Goal: Information Seeking & Learning: Learn about a topic

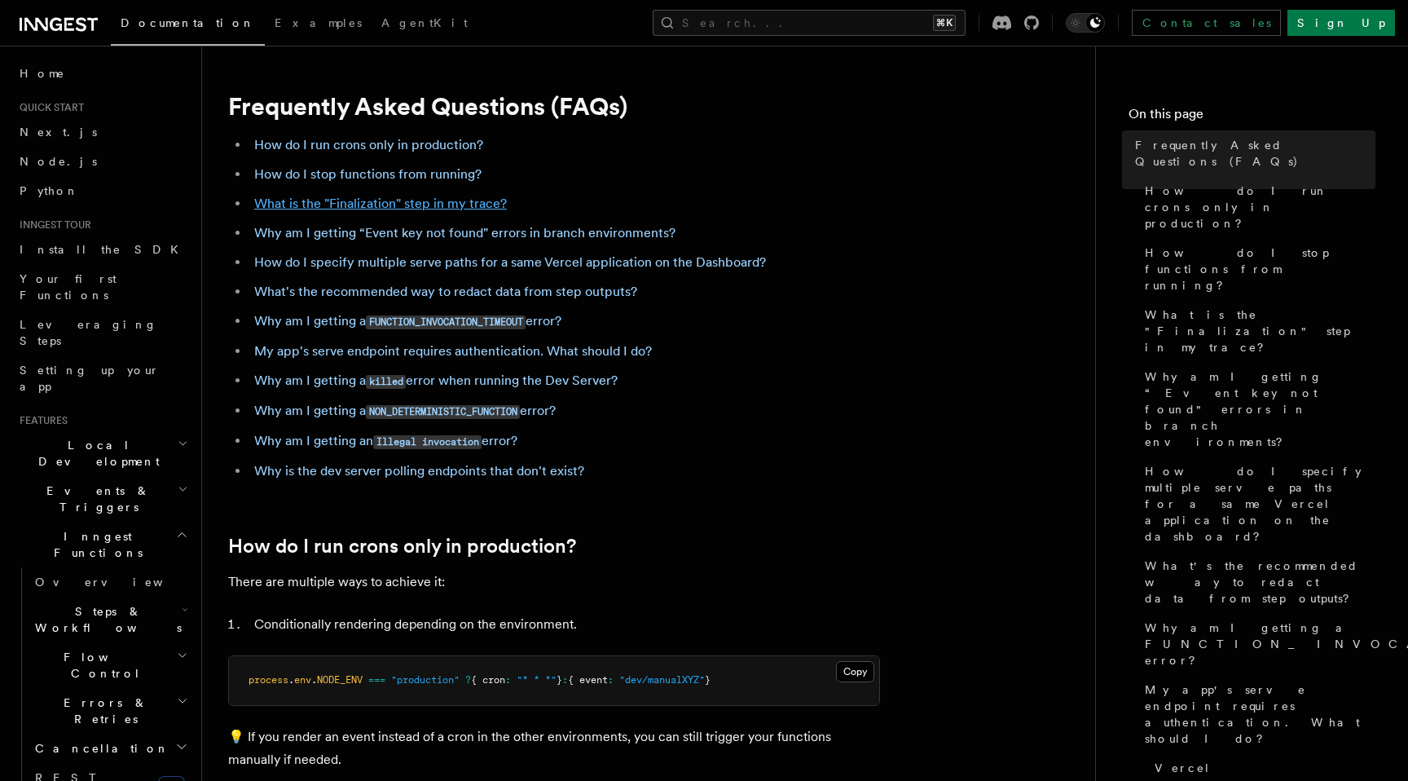
click at [411, 207] on link "What is the "Finalization" step in my trace?" at bounding box center [380, 203] width 253 height 15
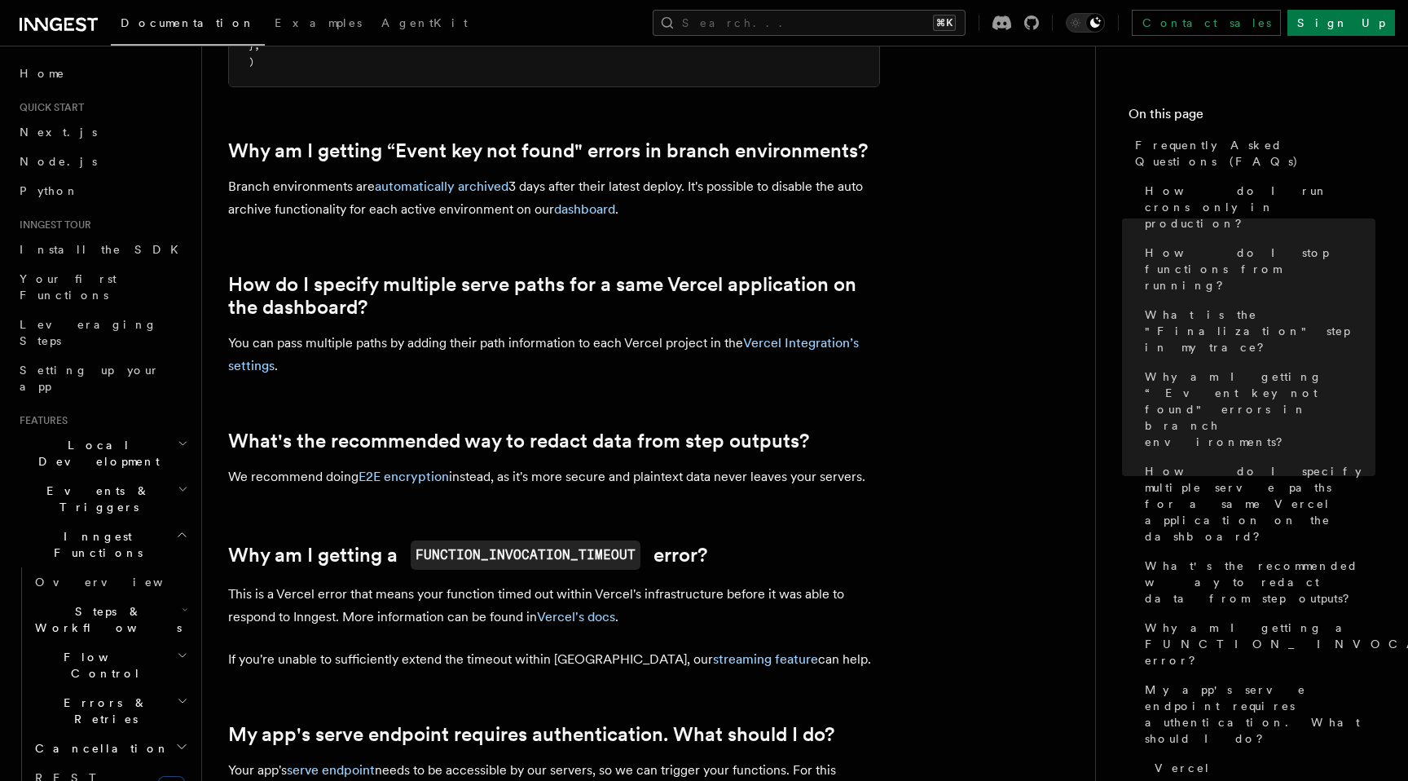
scroll to position [1334, 0]
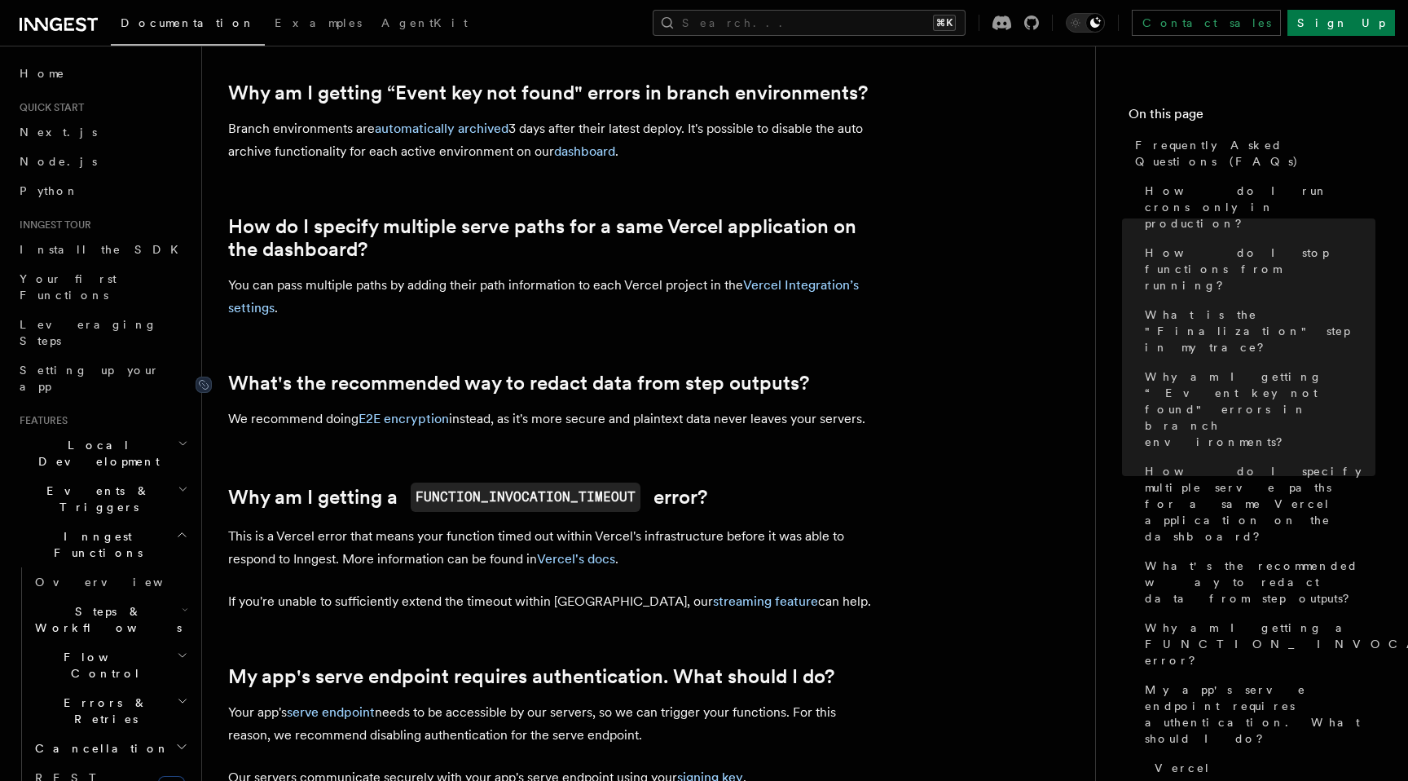
click at [427, 381] on link "What's the recommended way to redact data from step outputs?" at bounding box center [518, 383] width 581 height 23
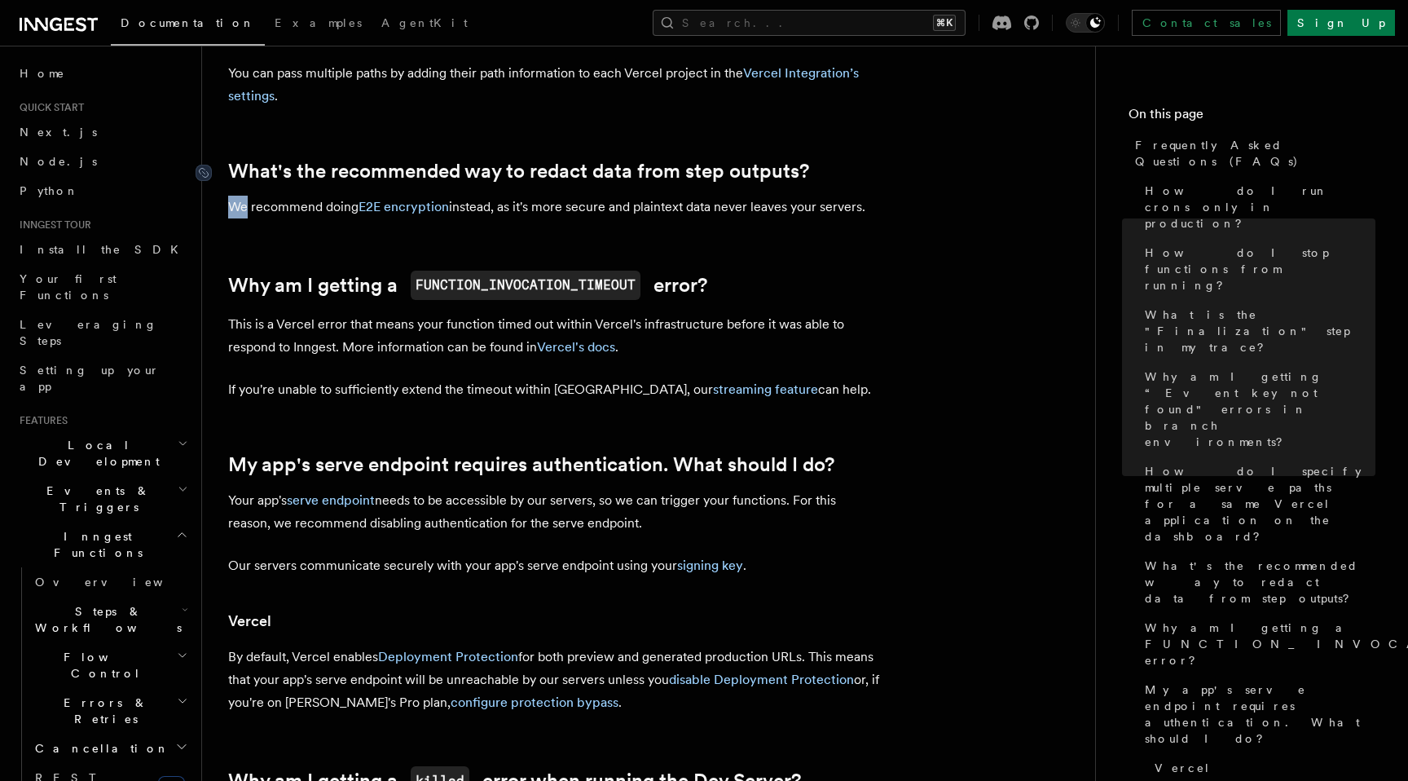
click at [427, 381] on article "Frequently Asked Questions (FAQs) How do I run crons only in production? How do…" at bounding box center [648, 385] width 841 height 3719
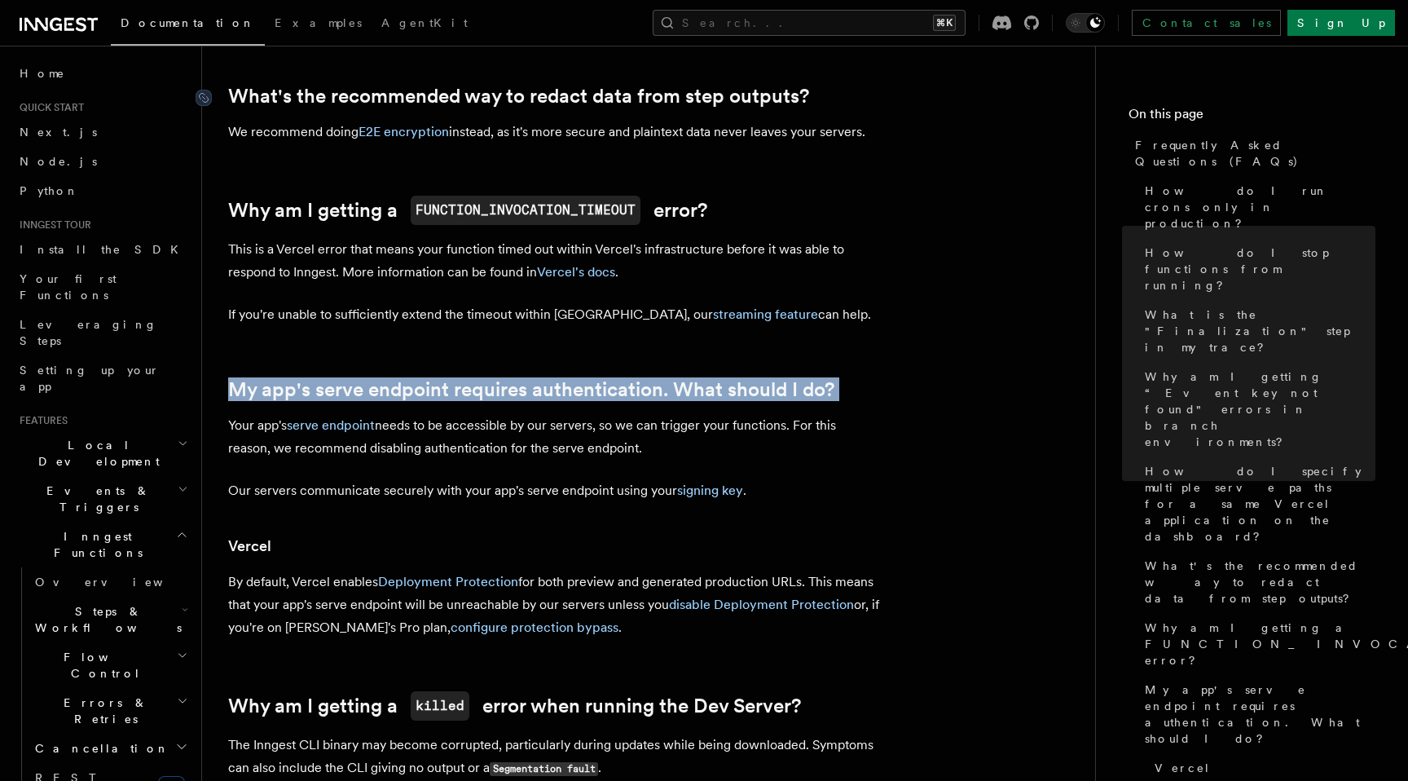
click at [427, 381] on article "Frequently Asked Questions (FAQs) How do I run crons only in production? How do…" at bounding box center [648, 310] width 841 height 3719
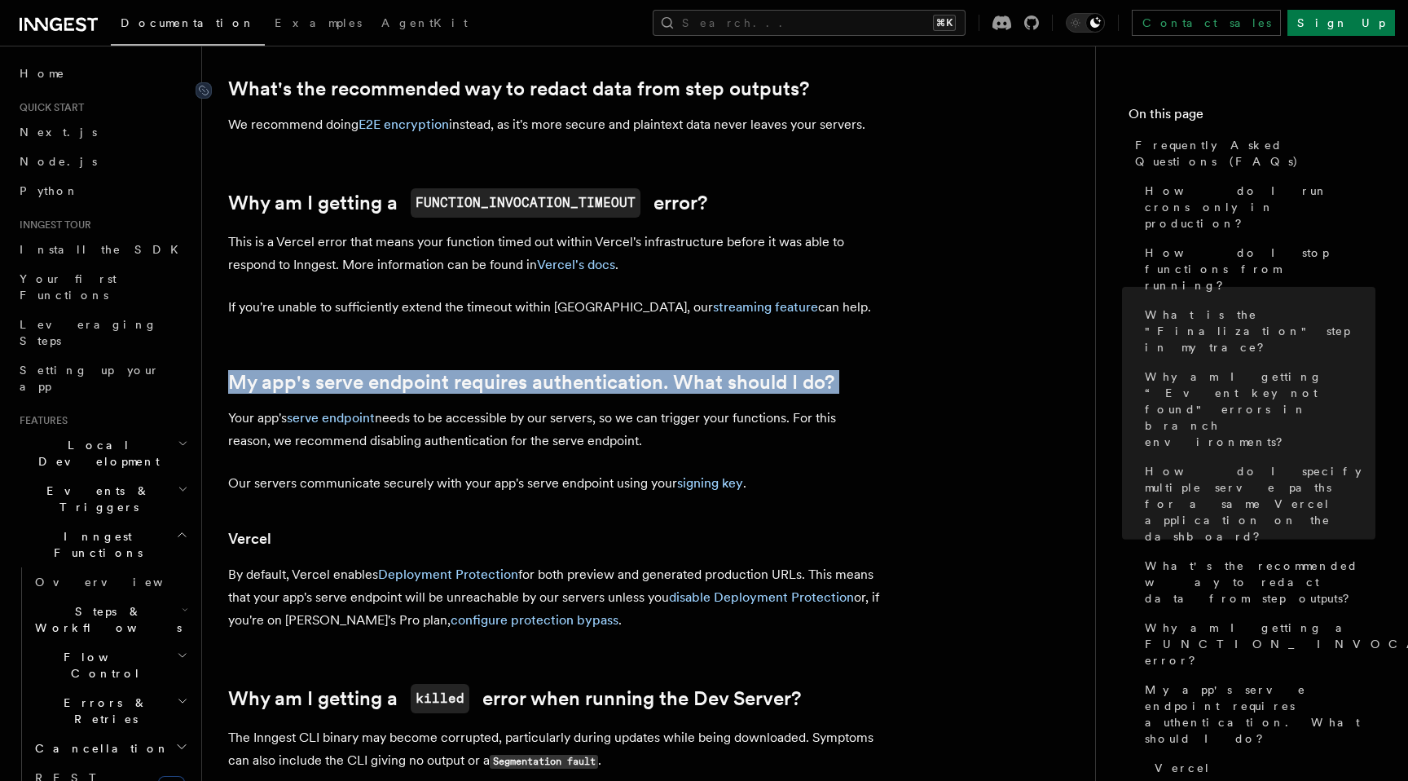
scroll to position [1629, 0]
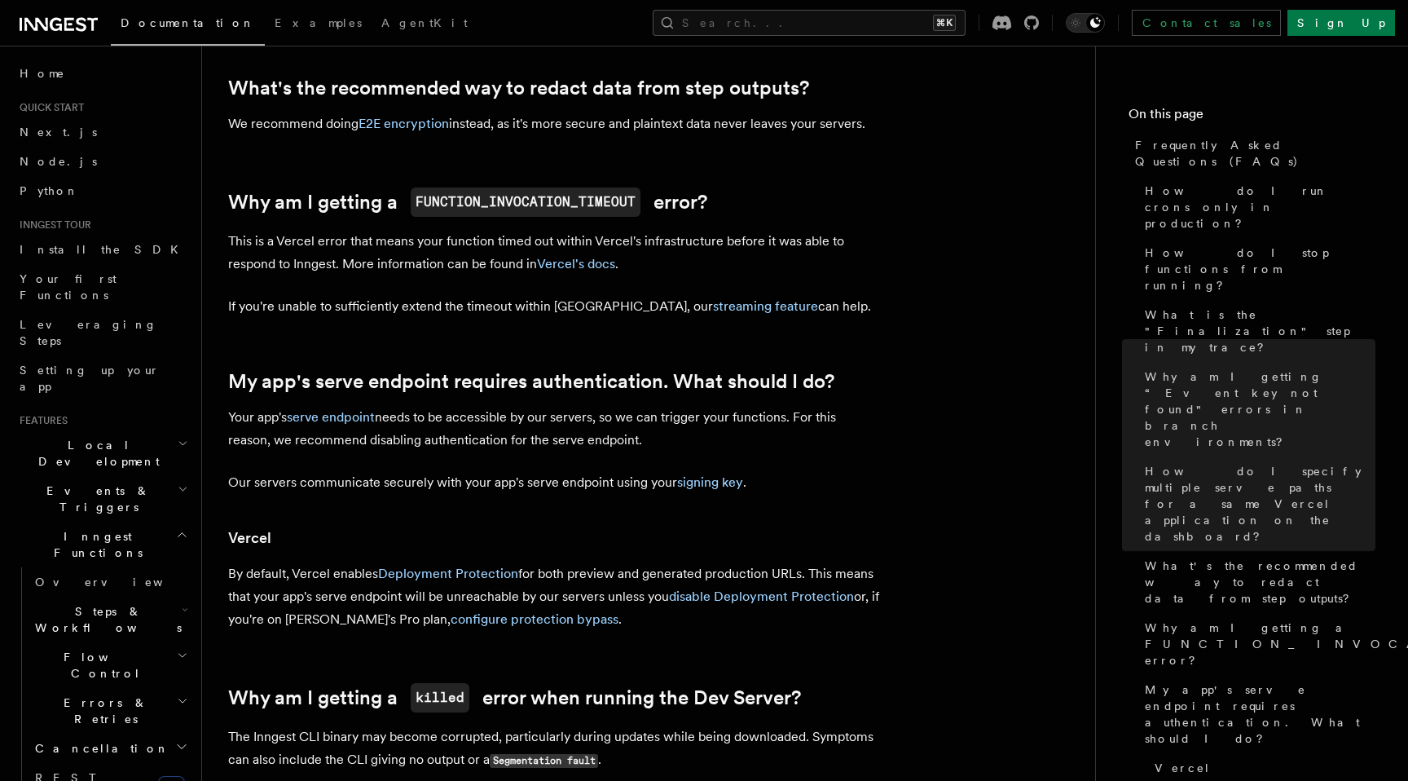
click at [493, 289] on article "Frequently Asked Questions (FAQs) How do I run crons only in production? How do…" at bounding box center [648, 302] width 841 height 3719
click at [457, 325] on article "Frequently Asked Questions (FAQs) How do I run crons only in production? How do…" at bounding box center [648, 302] width 841 height 3719
click at [432, 382] on link "My app's serve endpoint requires authentication. What should I do?" at bounding box center [531, 381] width 606 height 23
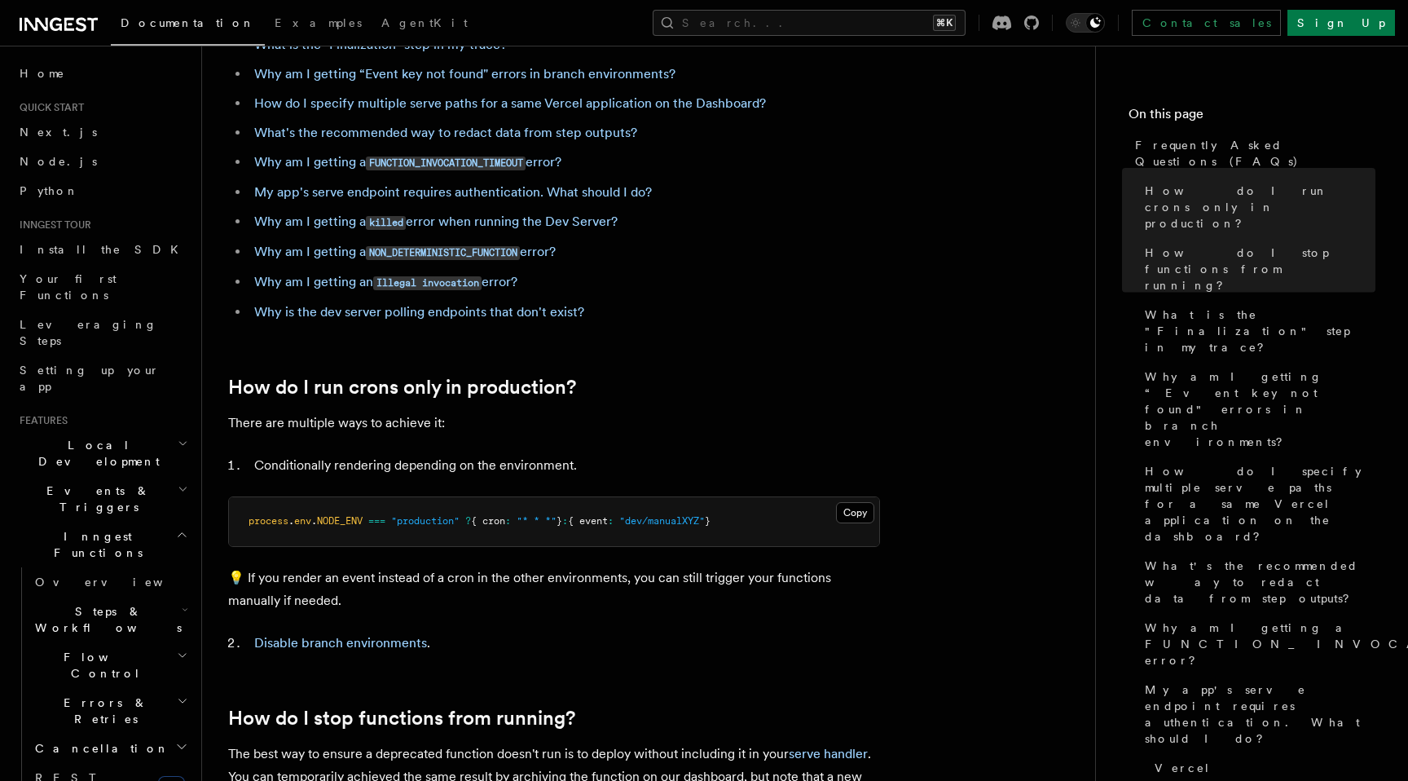
scroll to position [89, 0]
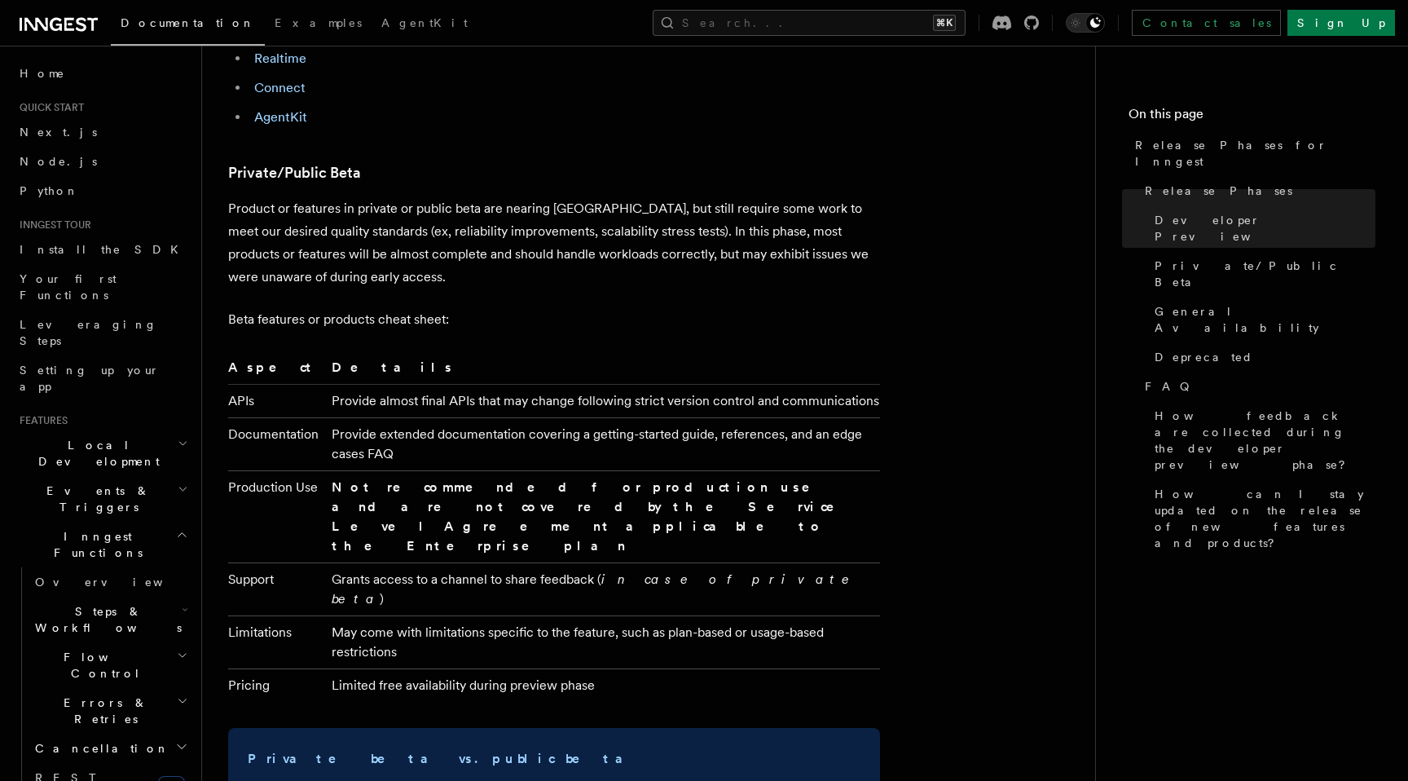
scroll to position [1736, 0]
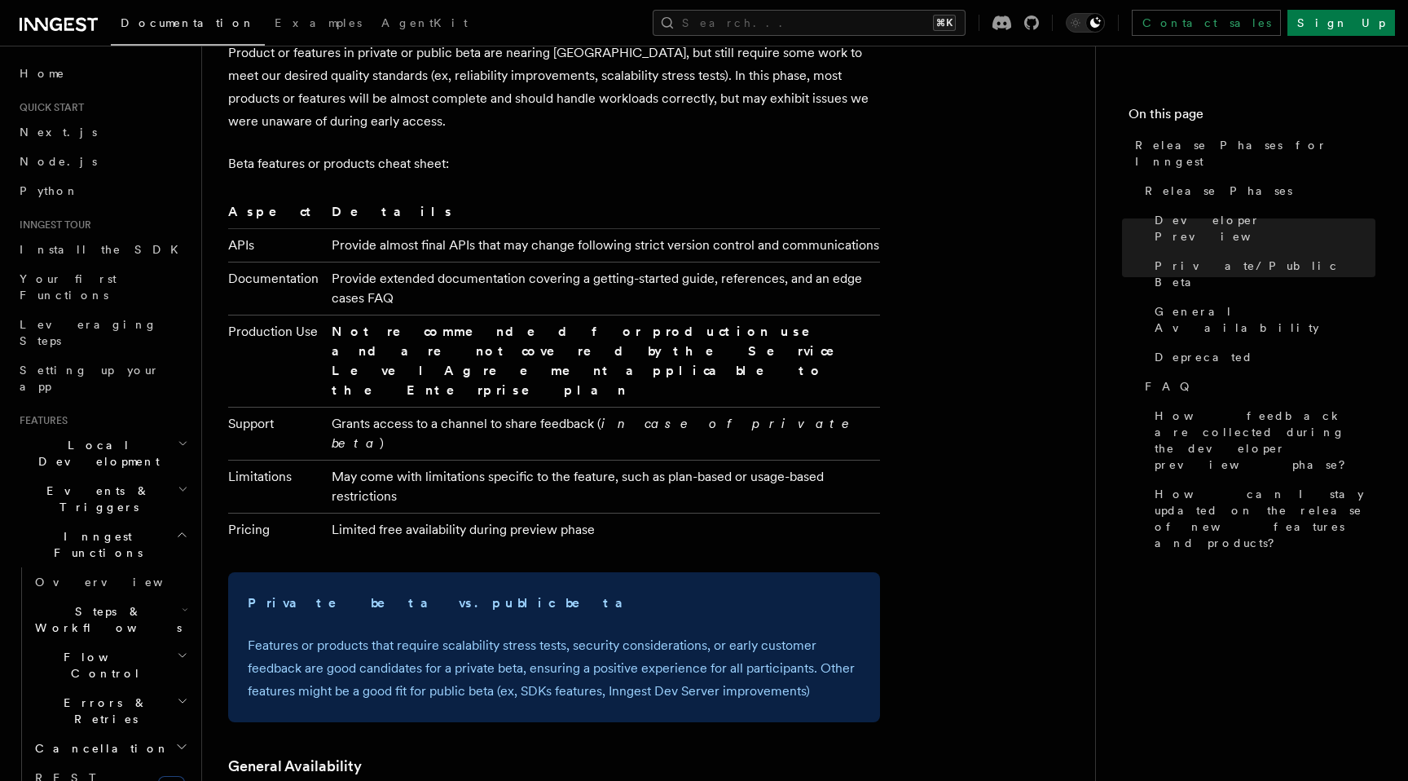
click at [50, 528] on span "Inngest Functions" at bounding box center [94, 544] width 163 height 33
click at [52, 642] on h2 "Flow Control" at bounding box center [110, 665] width 163 height 46
click at [85, 603] on span "Steps & Workflows" at bounding box center [105, 619] width 153 height 33
click at [99, 680] on span "Function steps" at bounding box center [113, 686] width 125 height 13
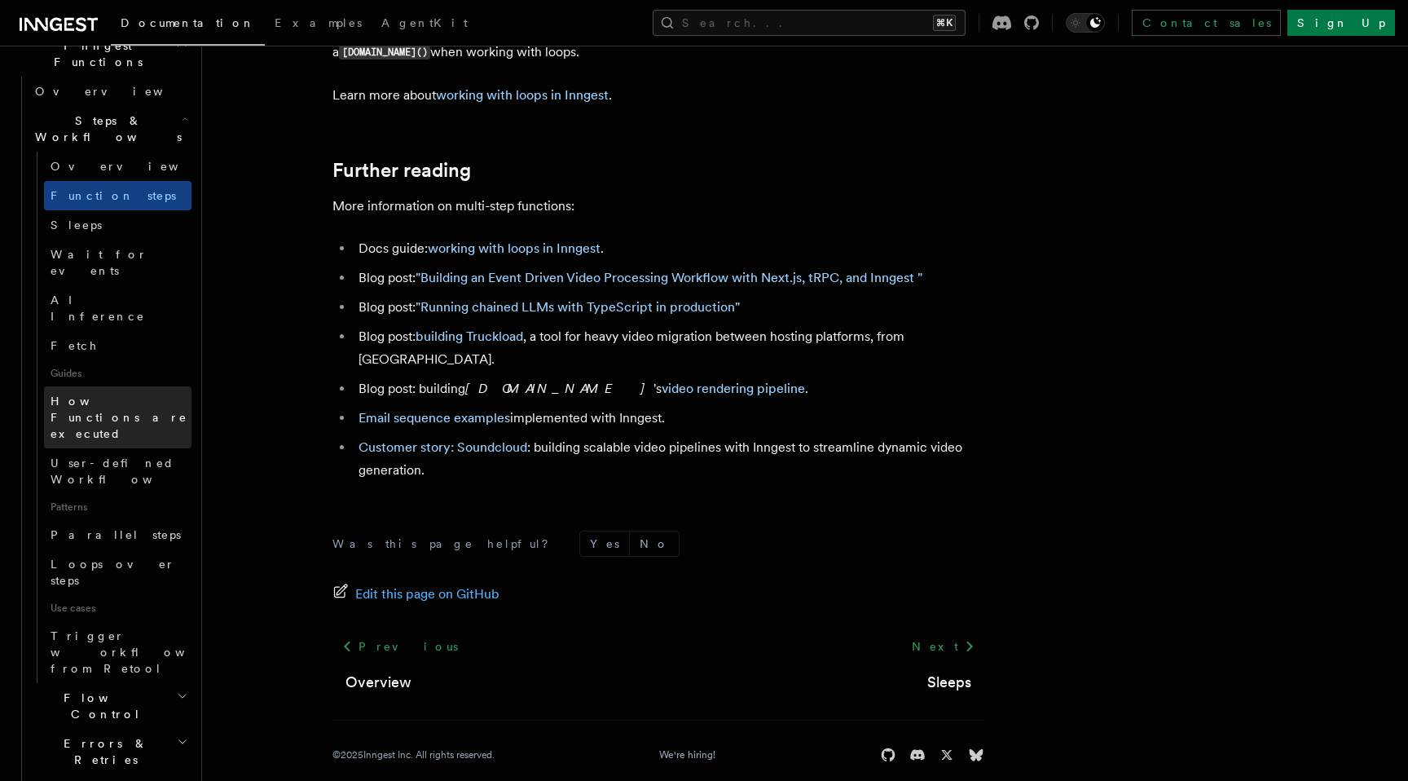
scroll to position [573, 0]
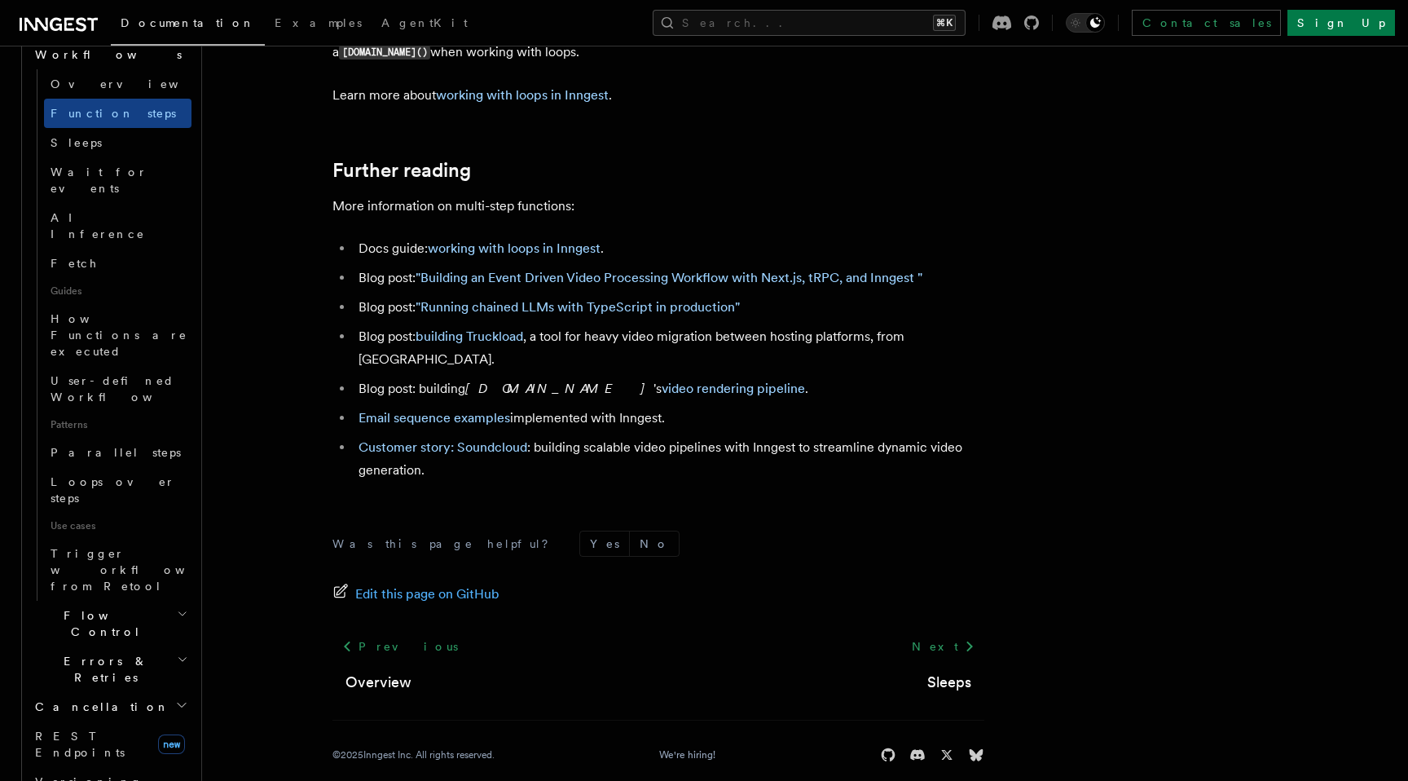
click at [121, 692] on h2 "Cancellation" at bounding box center [110, 706] width 163 height 29
click at [134, 646] on h2 "Errors & Retries" at bounding box center [110, 669] width 163 height 46
click at [138, 600] on h2 "Flow Control" at bounding box center [110, 623] width 163 height 46
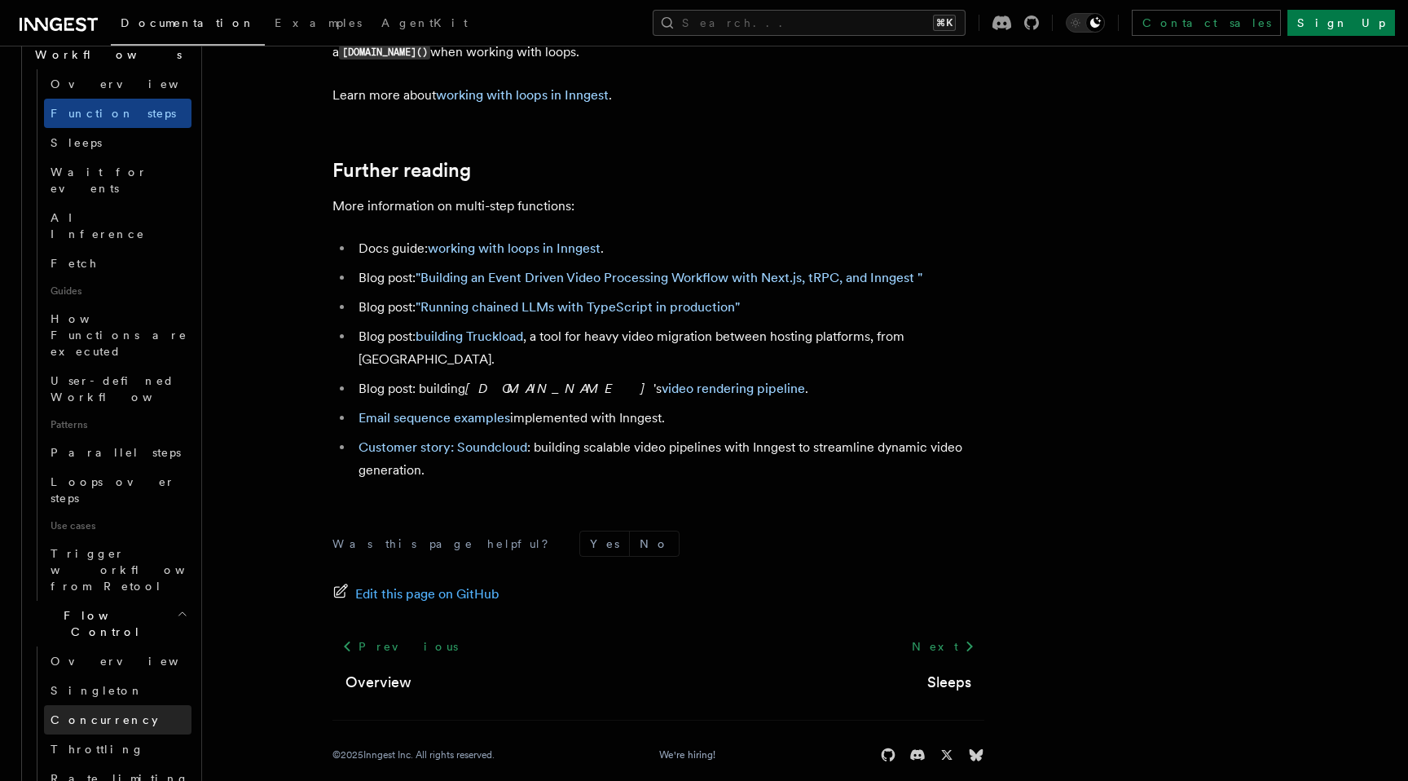
drag, startPoint x: 138, startPoint y: 402, endPoint x: 108, endPoint y: 495, distance: 98.2
click at [108, 600] on li "Flow Control Overview [PERSON_NAME] Concurrency Throttling Rate limiting Deboun…" at bounding box center [110, 725] width 163 height 251
click at [108, 713] on span "Concurrency" at bounding box center [105, 719] width 108 height 13
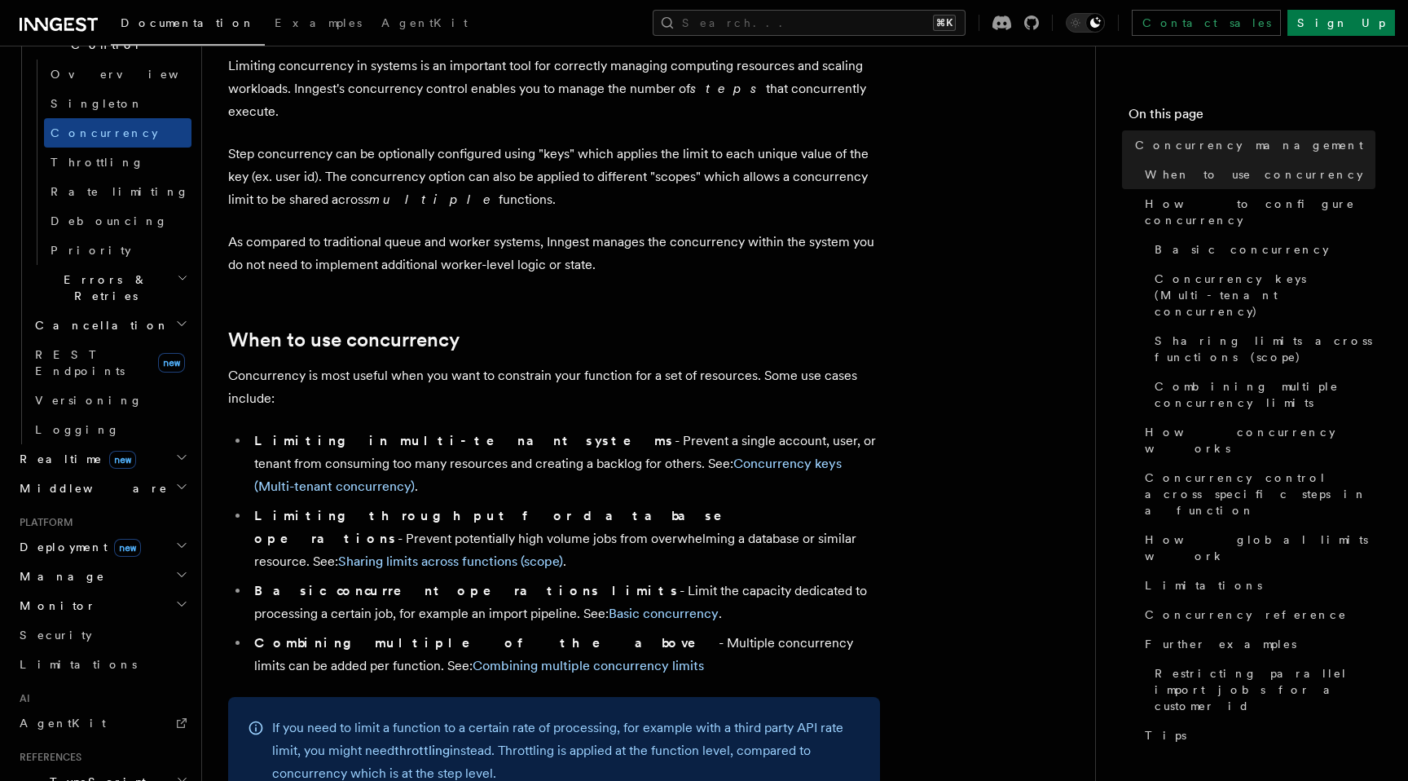
scroll to position [117, 0]
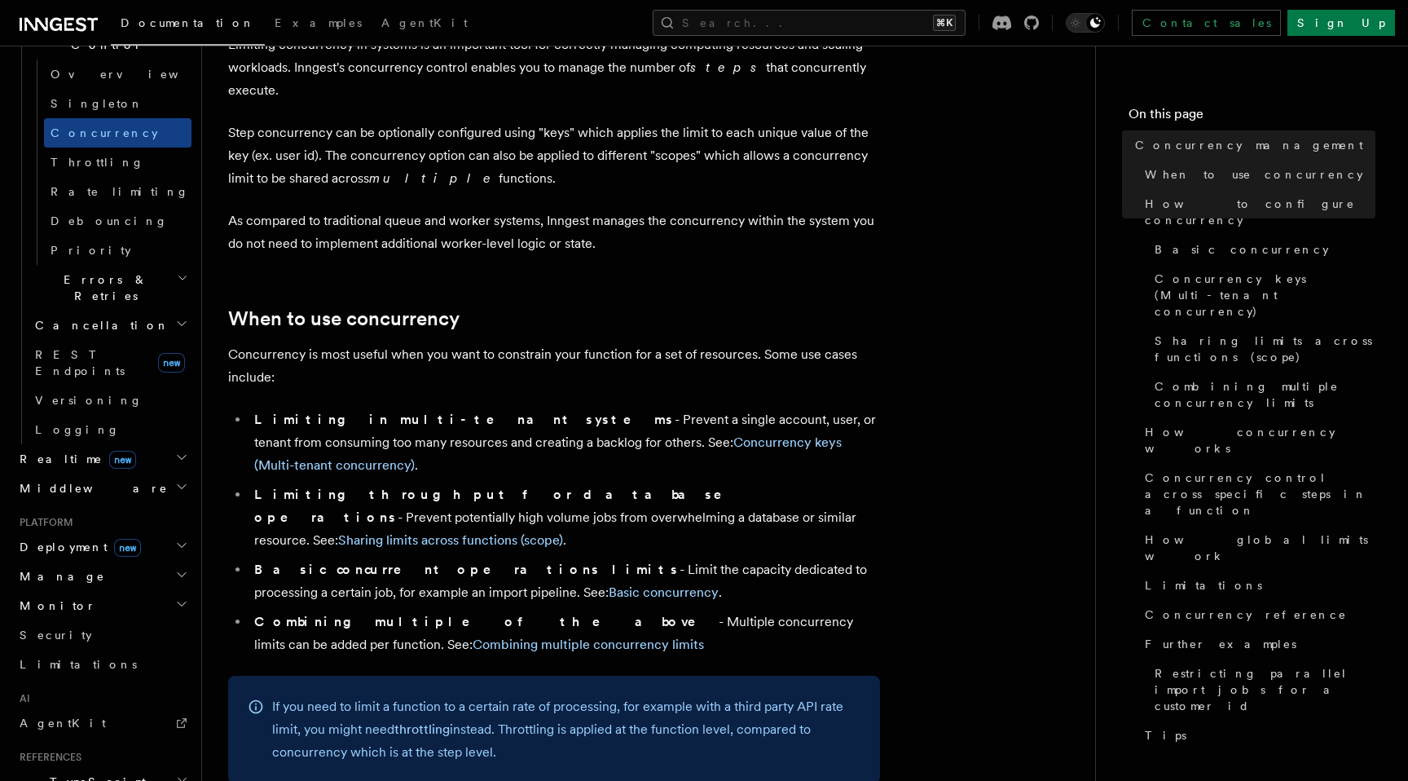
click at [252, 362] on p "Concurrency is most useful when you want to constrain your function for a set o…" at bounding box center [554, 366] width 652 height 46
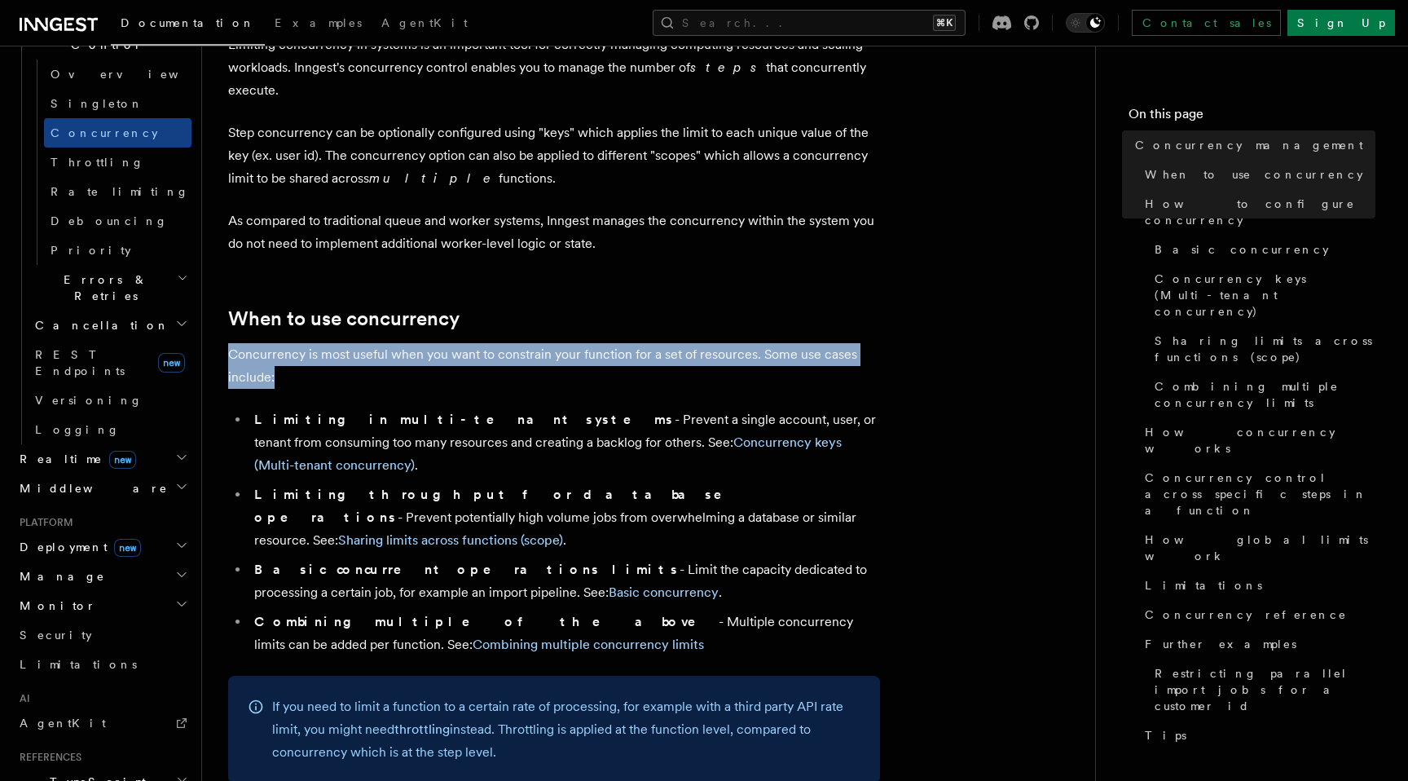
click at [252, 362] on p "Concurrency is most useful when you want to constrain your function for a set o…" at bounding box center [554, 366] width 652 height 46
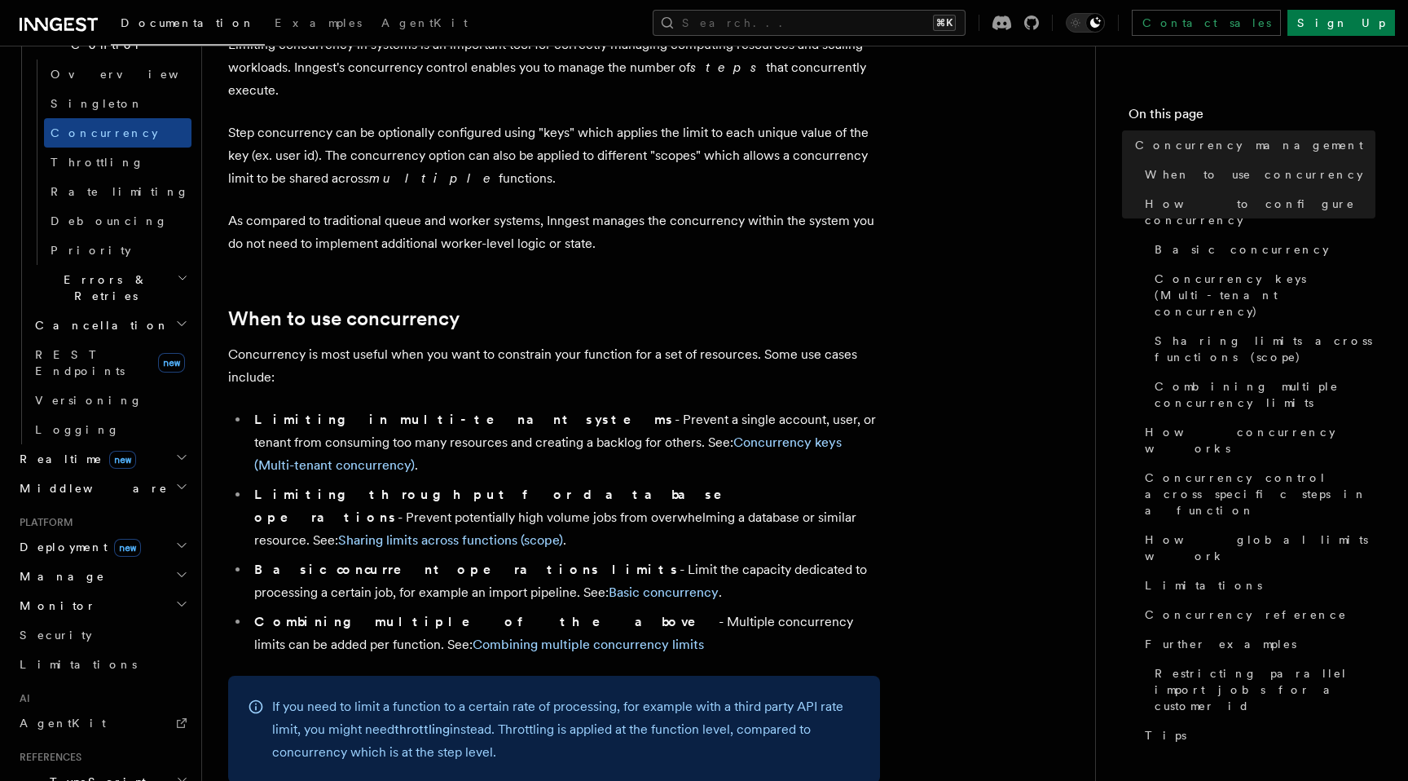
click at [264, 411] on strong "Limiting in multi-tenant systems" at bounding box center [464, 418] width 420 height 15
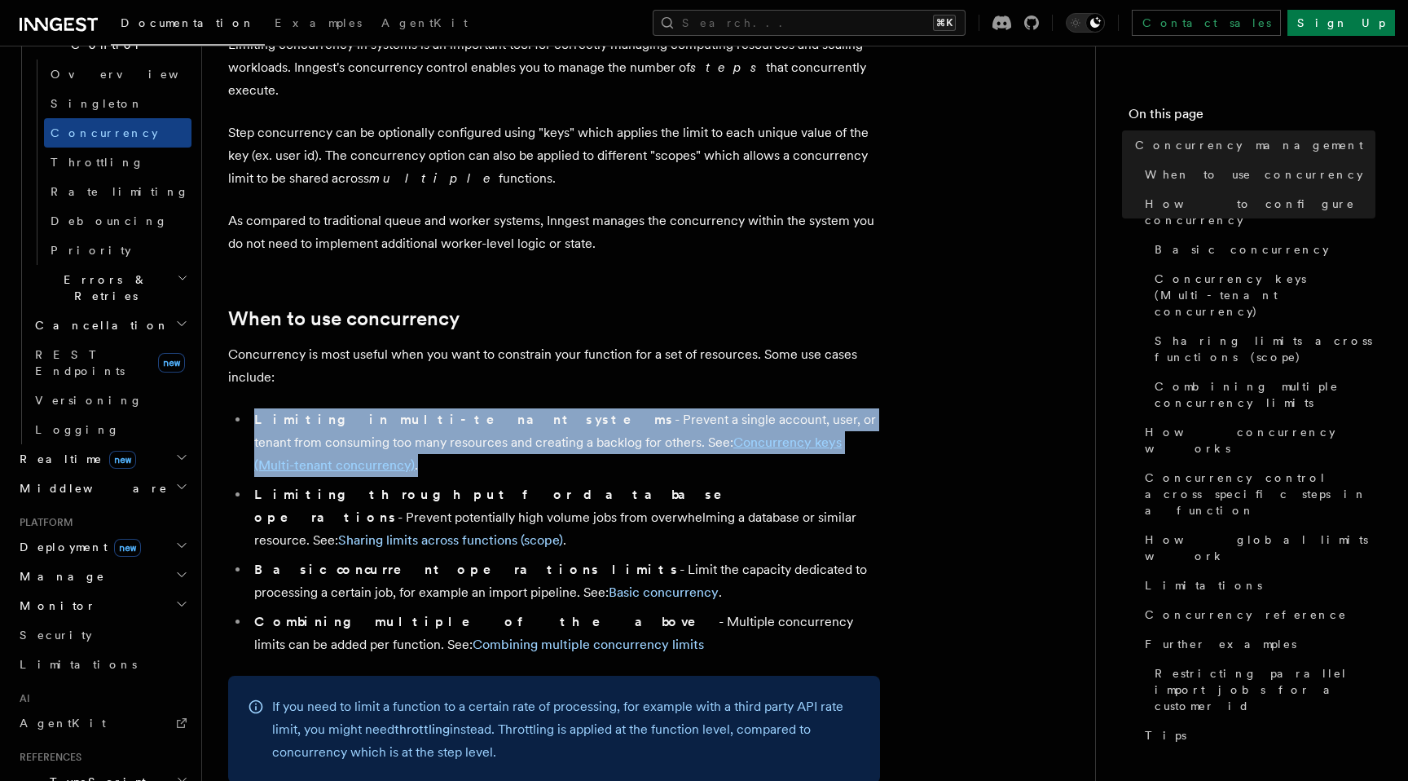
click at [264, 411] on strong "Limiting in multi-tenant systems" at bounding box center [464, 418] width 420 height 15
click at [263, 425] on li "Limiting in multi-tenant systems - Prevent a single account, user, or tenant fr…" at bounding box center [564, 442] width 631 height 68
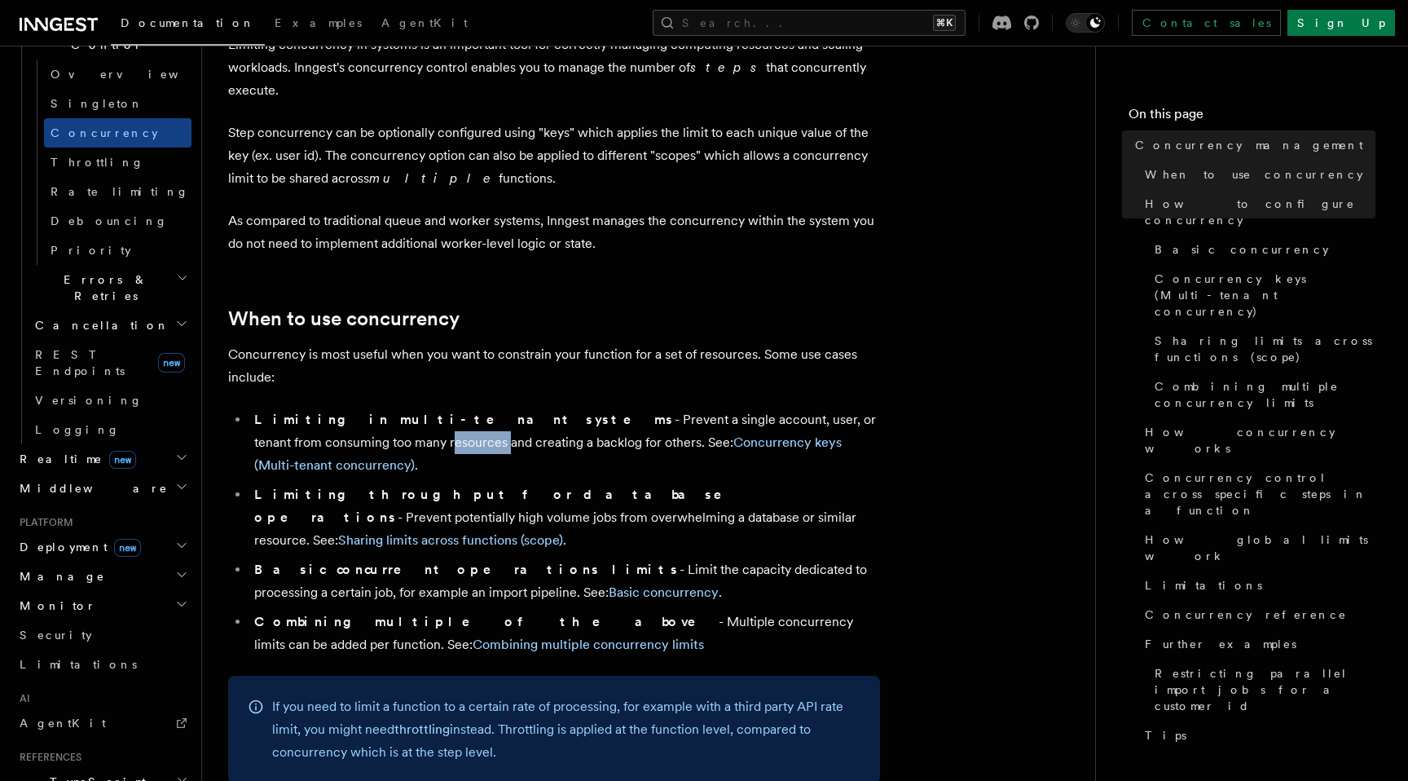
click at [263, 425] on li "Limiting in multi-tenant systems - Prevent a single account, user, or tenant fr…" at bounding box center [564, 442] width 631 height 68
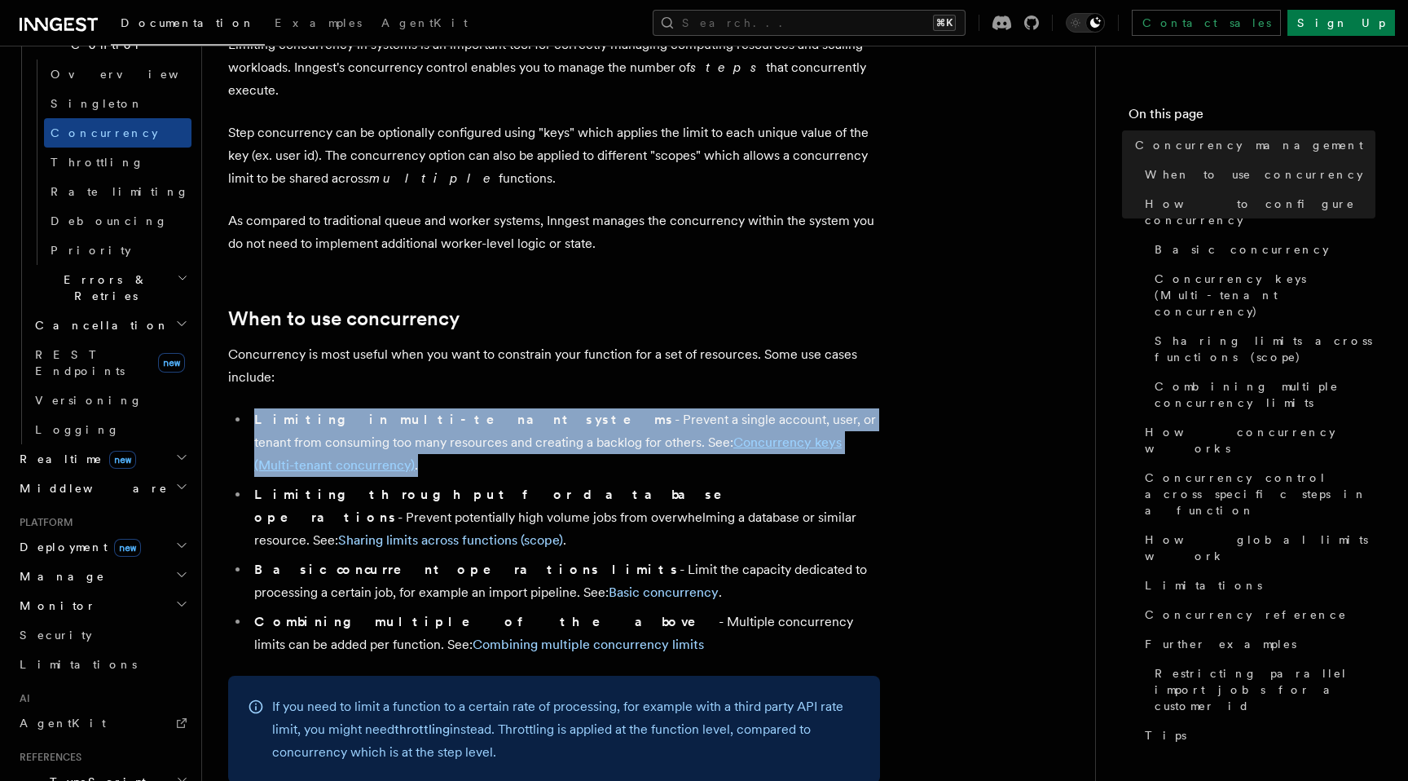
click at [263, 425] on li "Limiting in multi-tenant systems - Prevent a single account, user, or tenant fr…" at bounding box center [564, 442] width 631 height 68
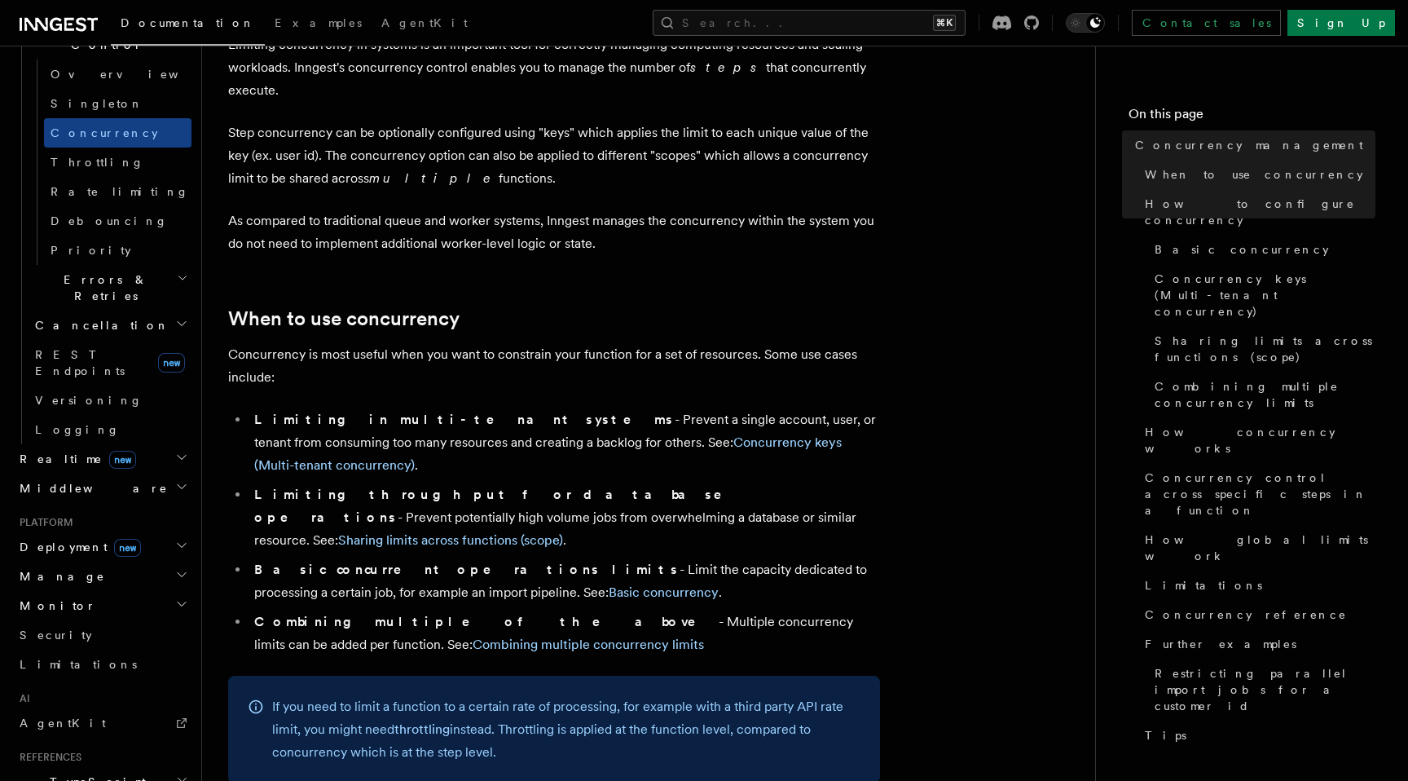
click at [263, 483] on li "Limiting throughput for database operations - Prevent potentially high volume j…" at bounding box center [564, 517] width 631 height 68
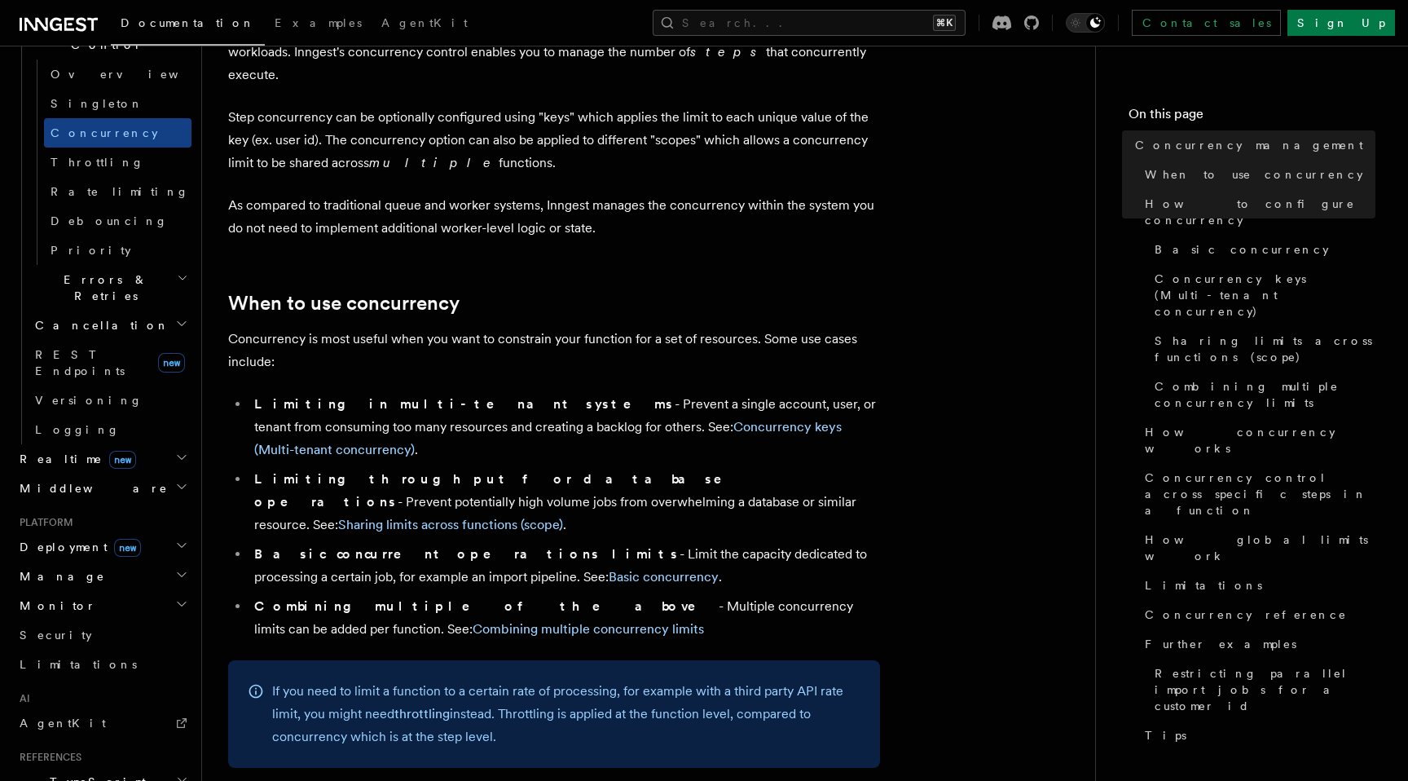
scroll to position [134, 0]
click at [262, 466] on li "Limiting throughput for database operations - Prevent potentially high volume j…" at bounding box center [564, 500] width 631 height 68
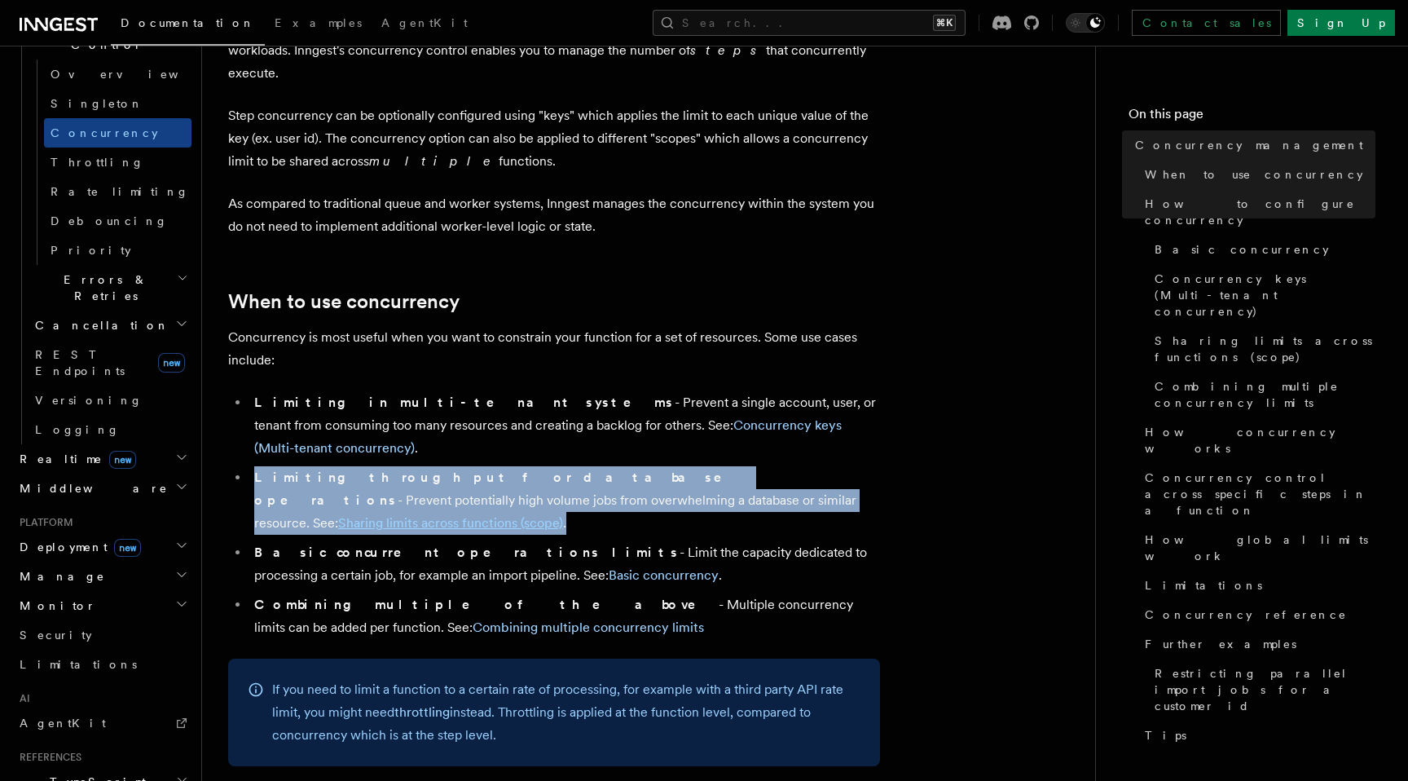
click at [262, 466] on li "Limiting throughput for database operations - Prevent potentially high volume j…" at bounding box center [564, 500] width 631 height 68
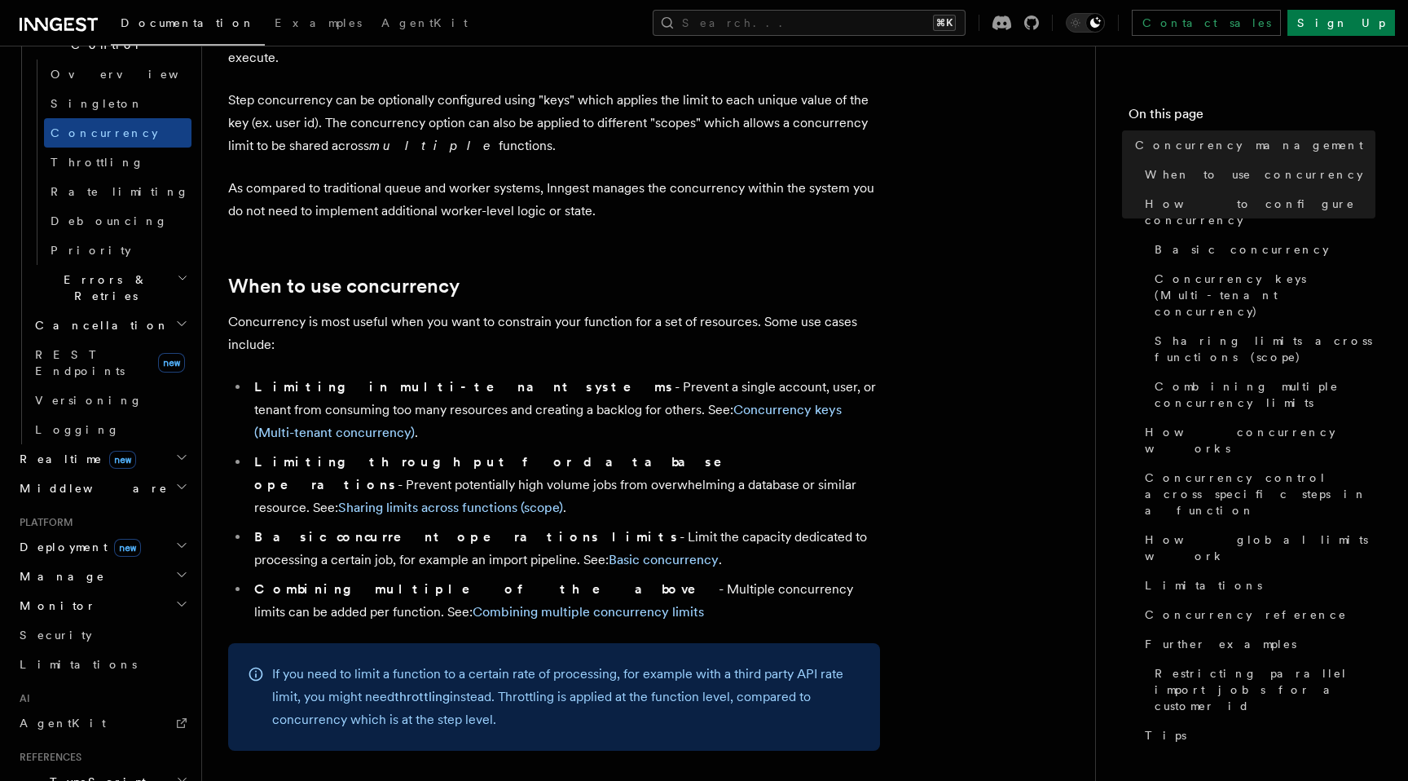
scroll to position [152, 0]
click at [261, 526] on strong "Basic concurrent operations limits" at bounding box center [466, 533] width 425 height 15
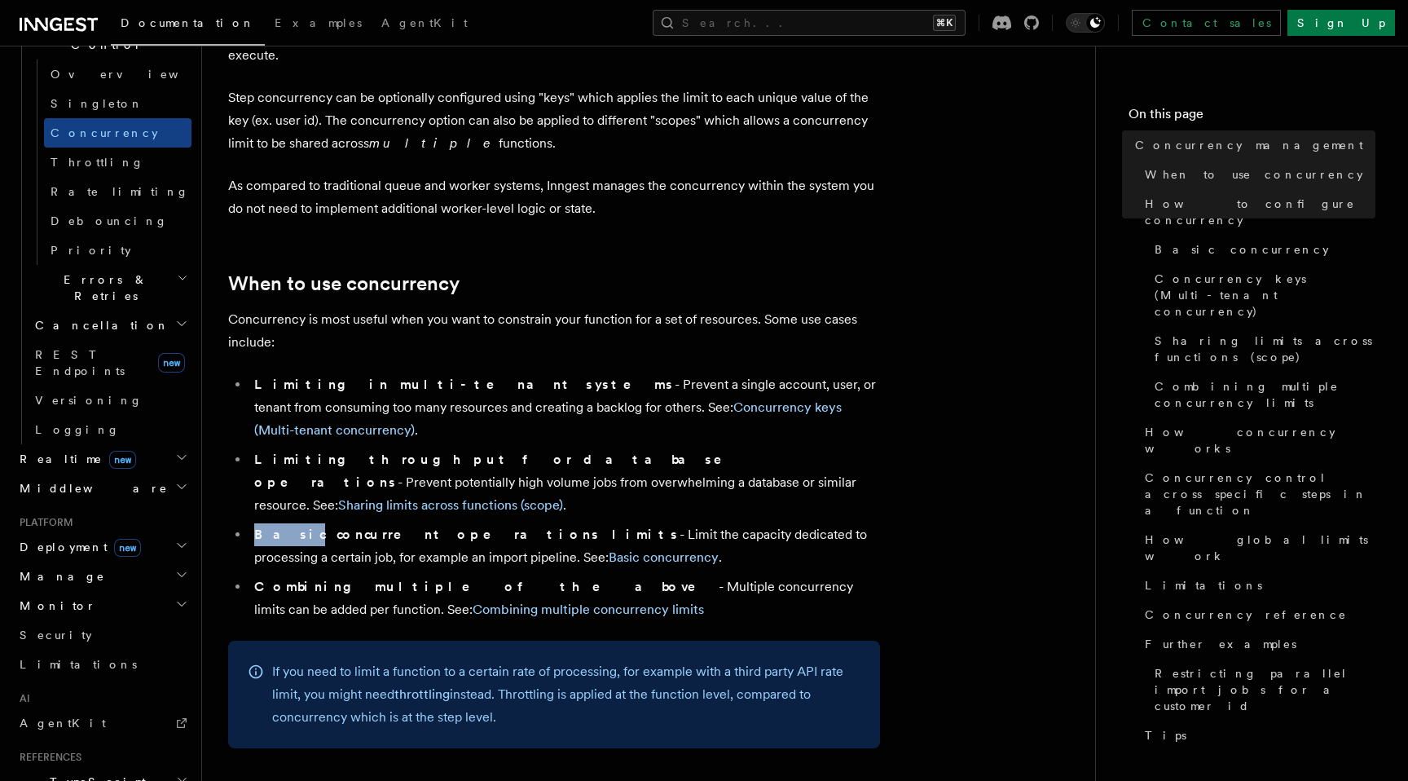
click at [261, 526] on strong "Basic concurrent operations limits" at bounding box center [466, 533] width 425 height 15
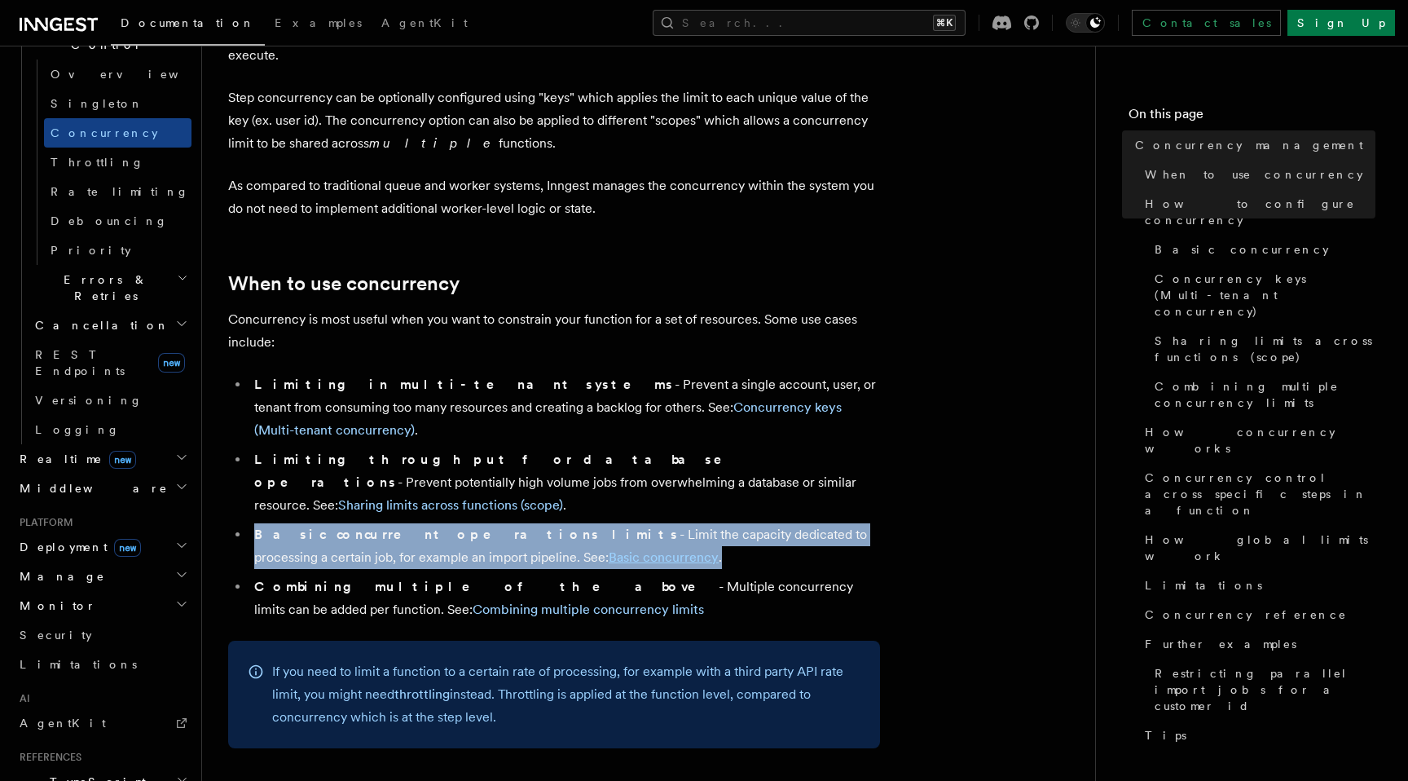
click at [261, 526] on strong "Basic concurrent operations limits" at bounding box center [466, 533] width 425 height 15
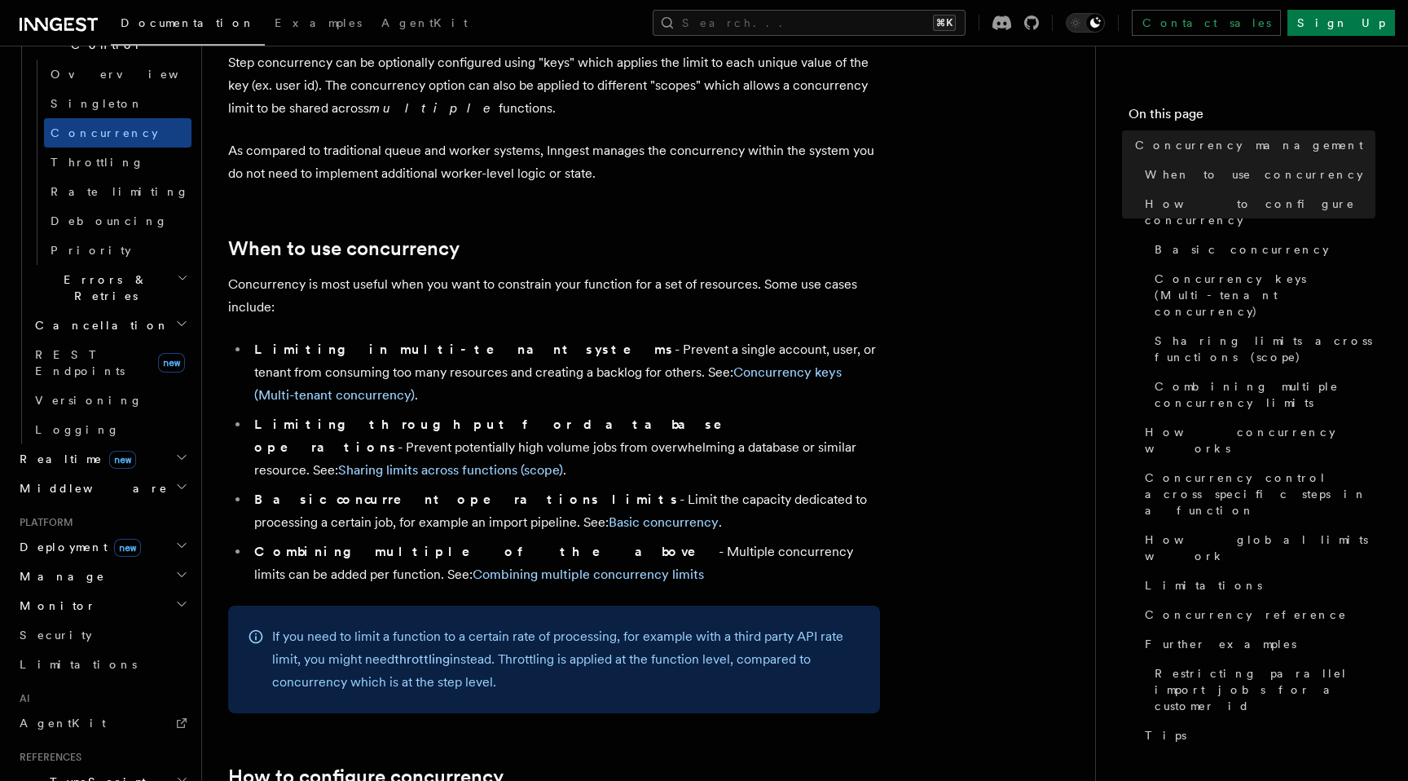
scroll to position [196, 0]
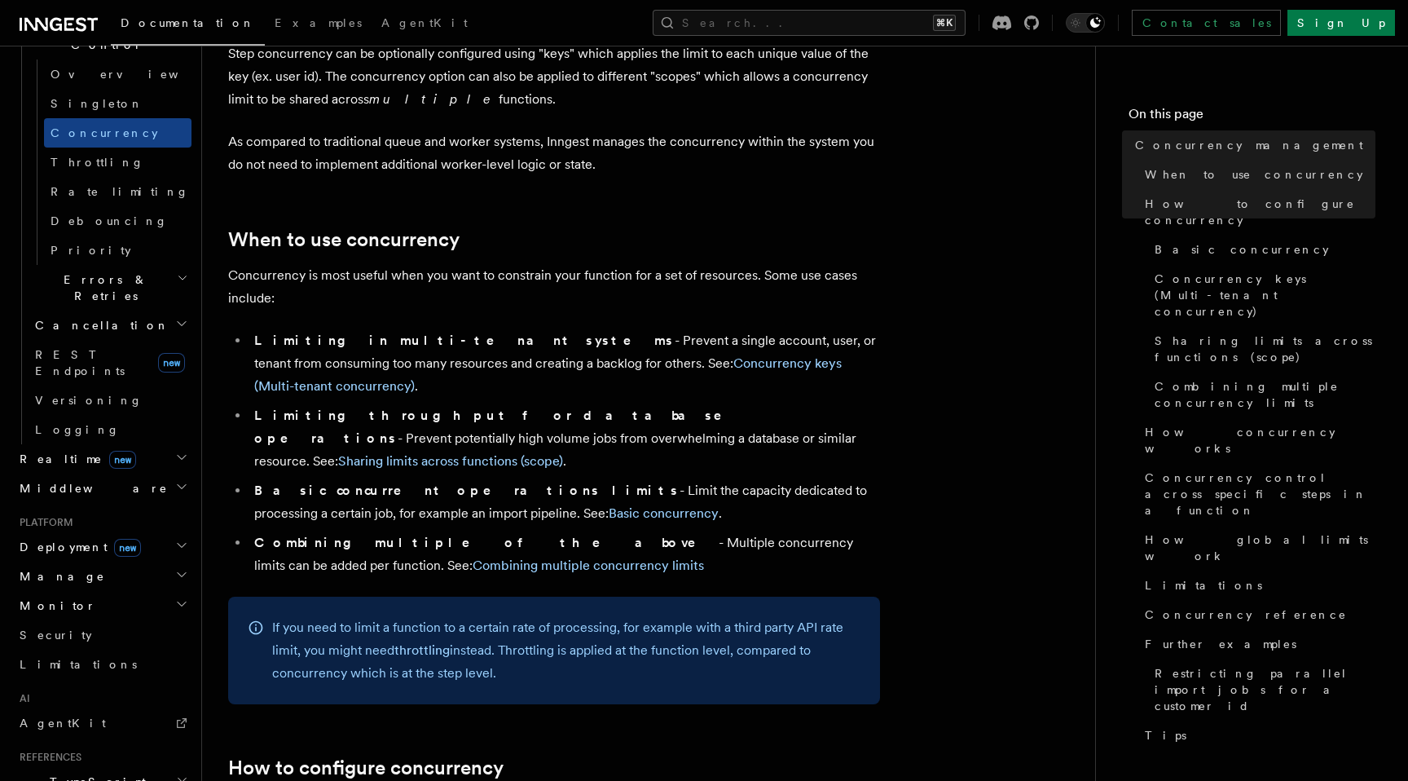
click at [261, 534] on strong "Combining multiple of the above" at bounding box center [486, 541] width 464 height 15
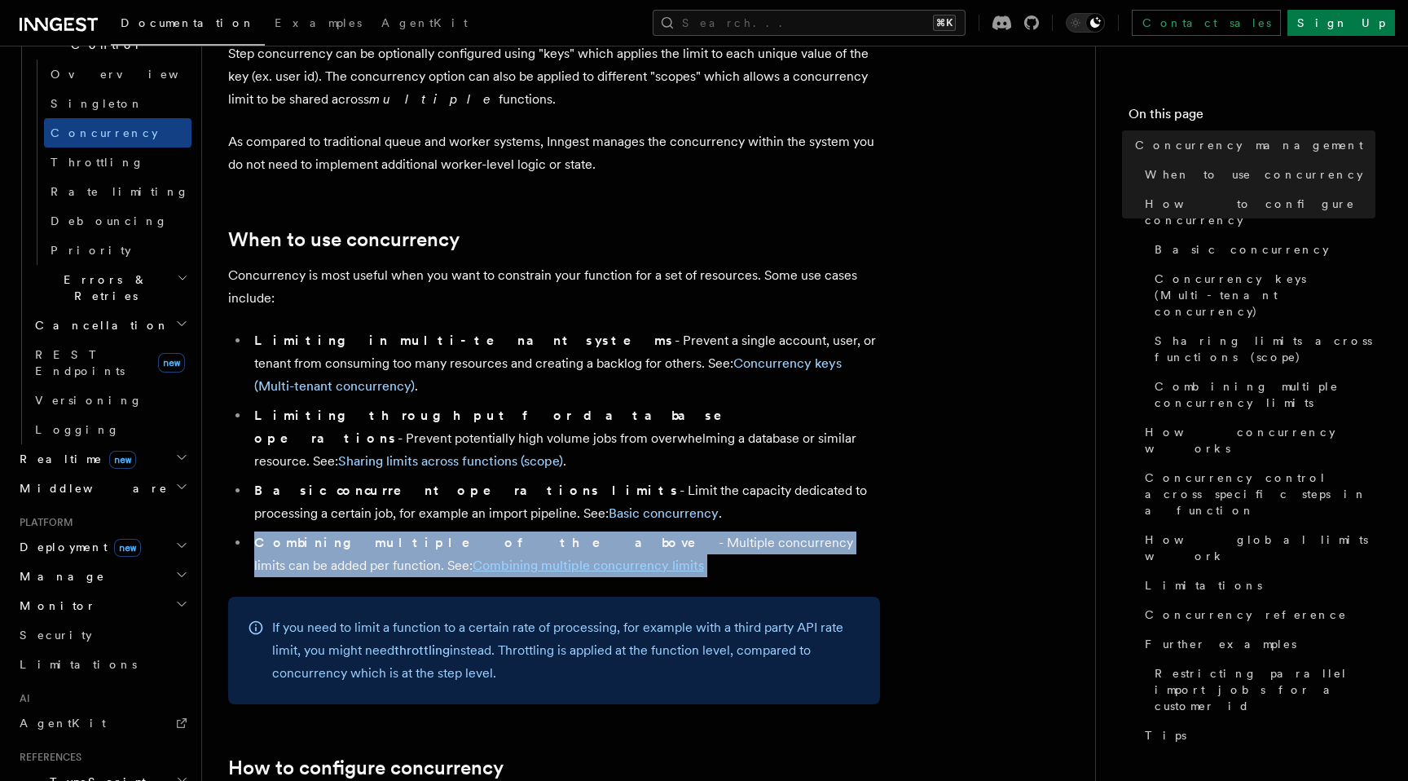
click at [261, 534] on strong "Combining multiple of the above" at bounding box center [486, 541] width 464 height 15
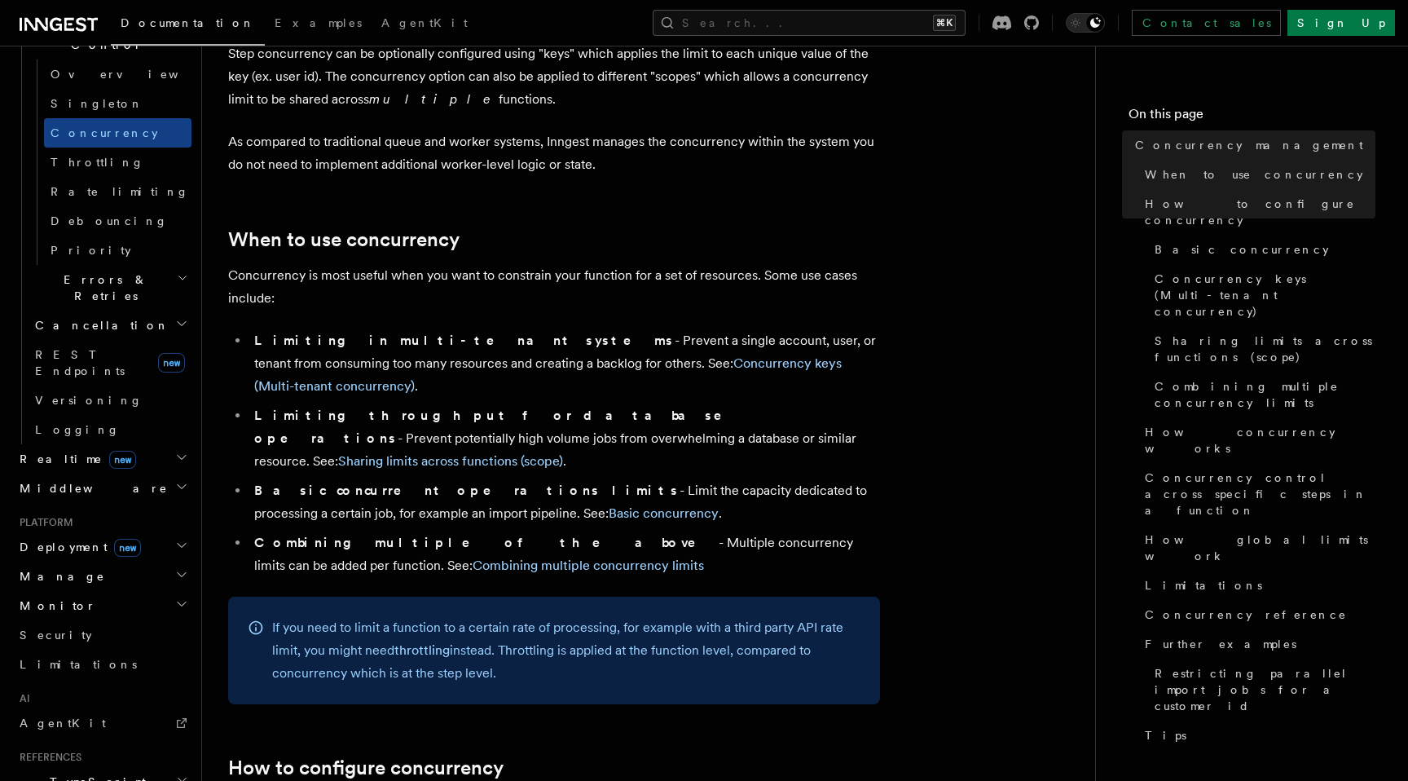
click at [264, 479] on li "Basic concurrent operations limits - Limit the capacity dedicated to processing…" at bounding box center [564, 502] width 631 height 46
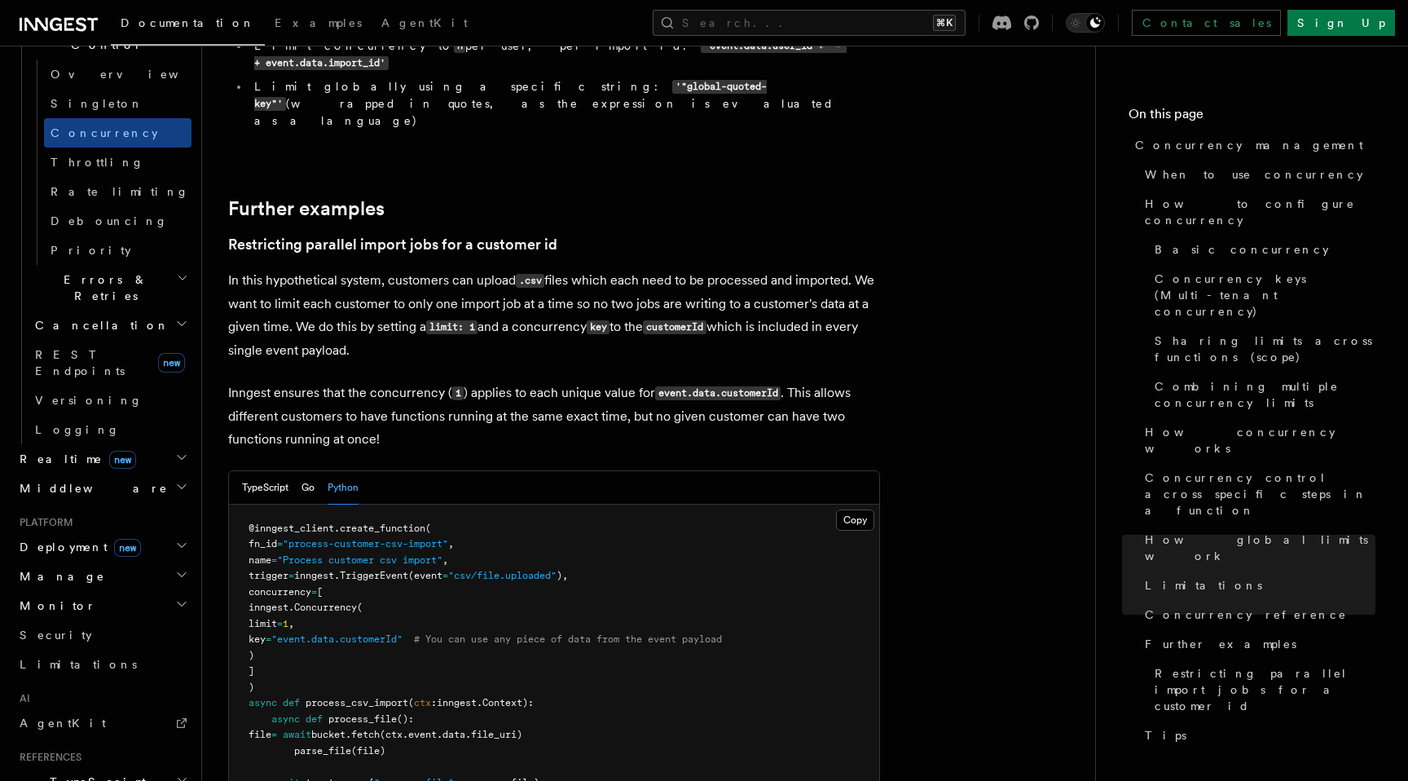
scroll to position [6492, 0]
